Goal: Information Seeking & Learning: Learn about a topic

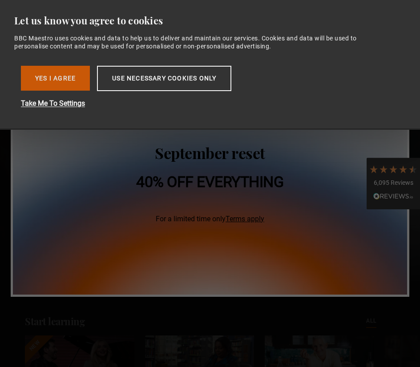
click at [52, 74] on button "Yes I Agree" at bounding box center [55, 78] width 69 height 25
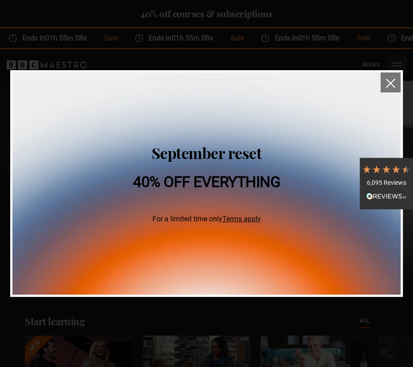
scroll to position [0, 104]
click at [385, 83] on button "close" at bounding box center [391, 82] width 20 height 20
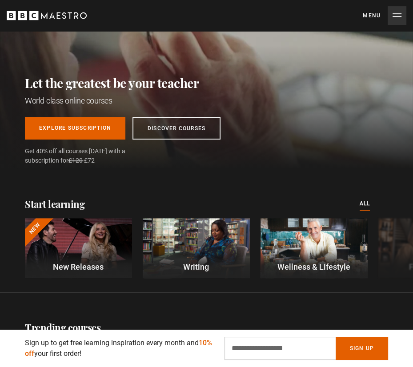
scroll to position [121, 0]
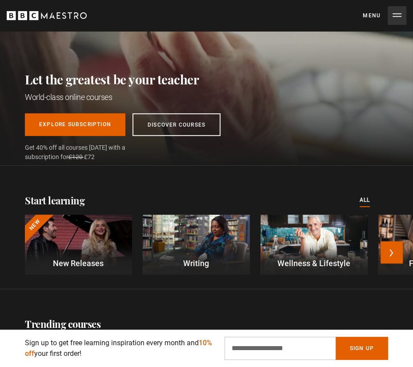
click at [187, 236] on div at bounding box center [196, 245] width 107 height 60
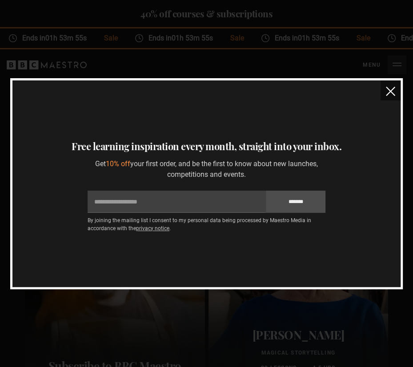
click at [390, 89] on img "close" at bounding box center [390, 91] width 9 height 9
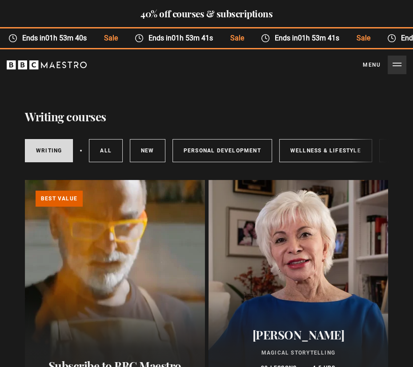
click at [396, 66] on button "Menu Close" at bounding box center [385, 65] width 44 height 19
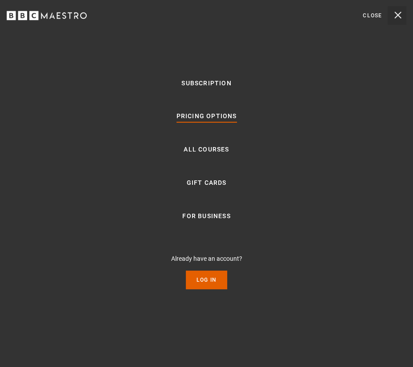
click at [224, 114] on link "Pricing Options" at bounding box center [207, 116] width 60 height 11
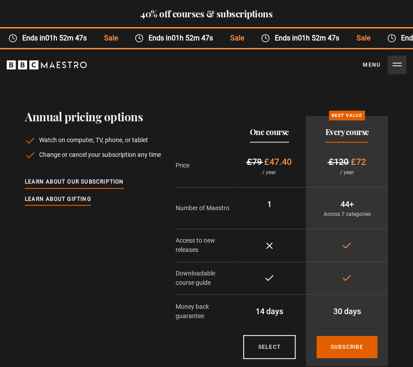
click at [397, 66] on button "Menu Close" at bounding box center [385, 65] width 44 height 19
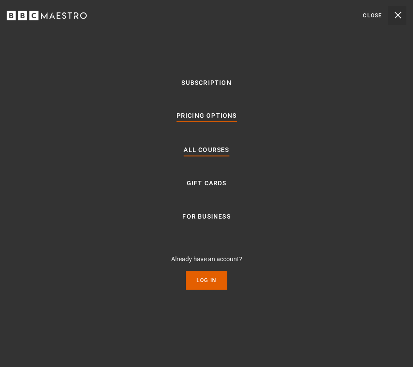
click at [204, 155] on link "All Courses" at bounding box center [206, 150] width 45 height 11
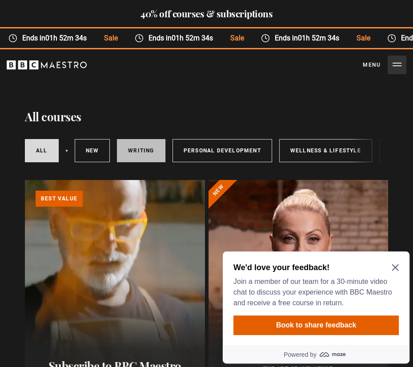
click at [131, 157] on link "Writing" at bounding box center [141, 150] width 48 height 23
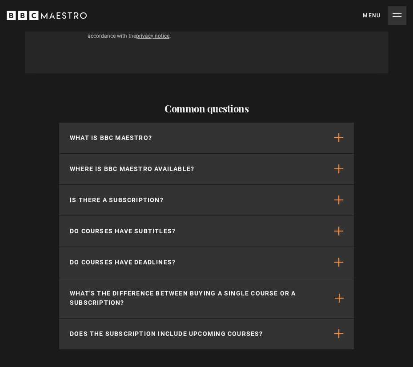
scroll to position [1931, 0]
